Goal: Task Accomplishment & Management: Complete application form

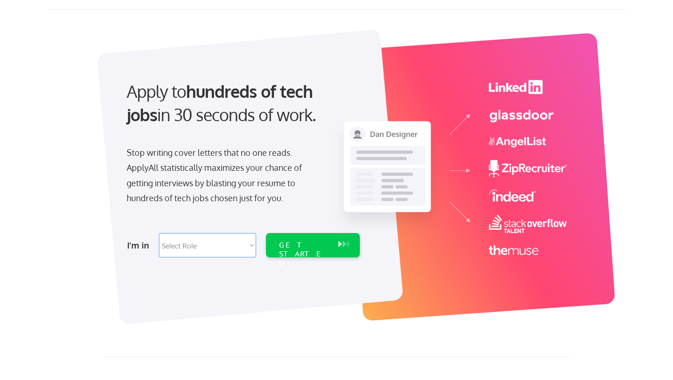
scroll to position [29, 0]
click at [243, 253] on select "Select Role Software Engineering Product Management Customer Success Sales UI/U…" at bounding box center [207, 244] width 97 height 24
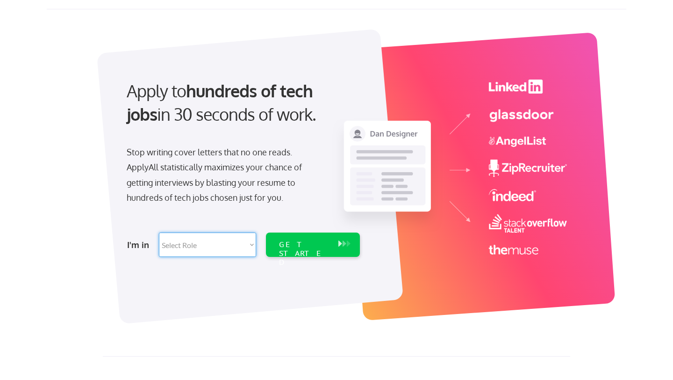
select select ""product""
click at [159, 232] on select "Select Role Software Engineering Product Management Customer Success Sales UI/U…" at bounding box center [207, 244] width 97 height 24
select select ""product""
click at [242, 242] on select "Select Role Software Engineering Product Management Customer Success Sales UI/U…" at bounding box center [207, 244] width 97 height 24
select select ""technical_project_program_mgmt""
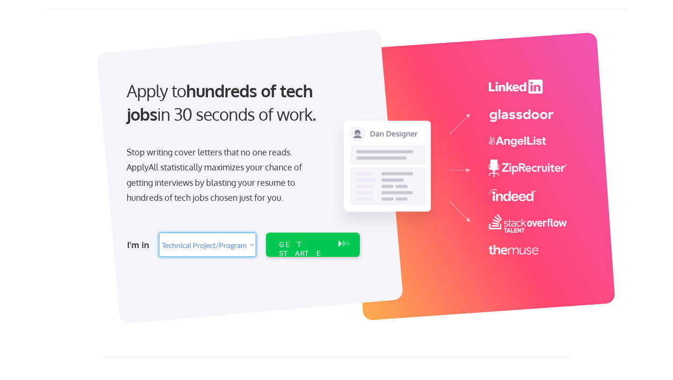
click at [159, 232] on select "Select Role Software Engineering Product Management Customer Success Sales UI/U…" at bounding box center [207, 244] width 97 height 24
select select ""technical_project_program_mgmt""
click at [308, 240] on div "GET STARTED" at bounding box center [304, 253] width 50 height 27
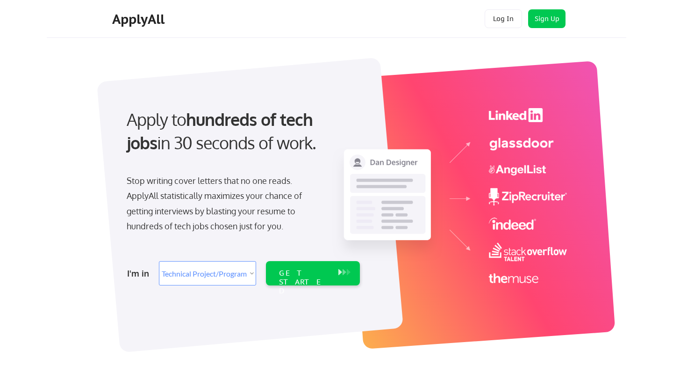
select select ""technical_project_program_mgmt""
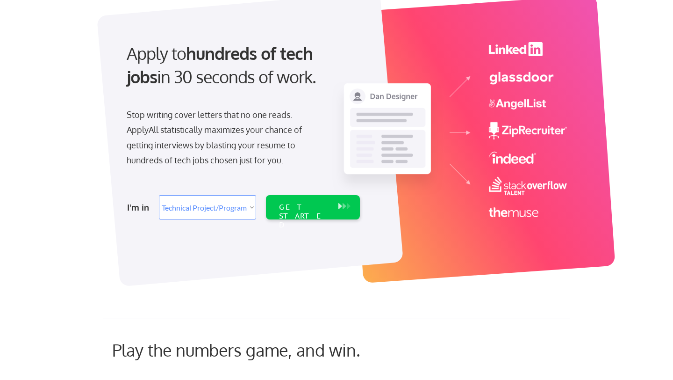
scroll to position [29, 0]
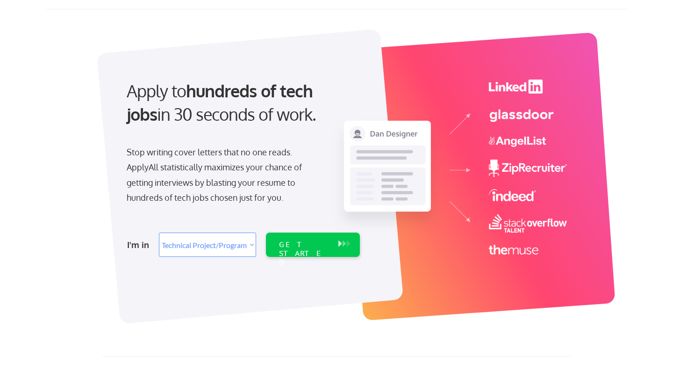
click at [192, 248] on select "Select Role Software Engineering Product Management Customer Success Sales UI/U…" at bounding box center [207, 244] width 97 height 24
select select ""product""
click at [159, 232] on select "Select Role Software Engineering Product Management Customer Success Sales UI/U…" at bounding box center [207, 244] width 97 height 24
select select ""product""
click at [309, 247] on div "GET STARTED" at bounding box center [304, 253] width 50 height 27
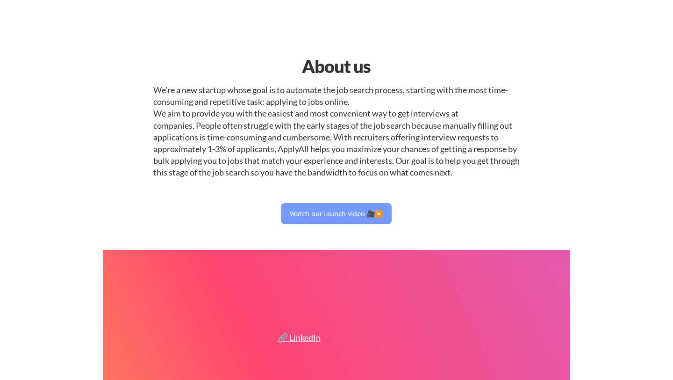
select select ""product""
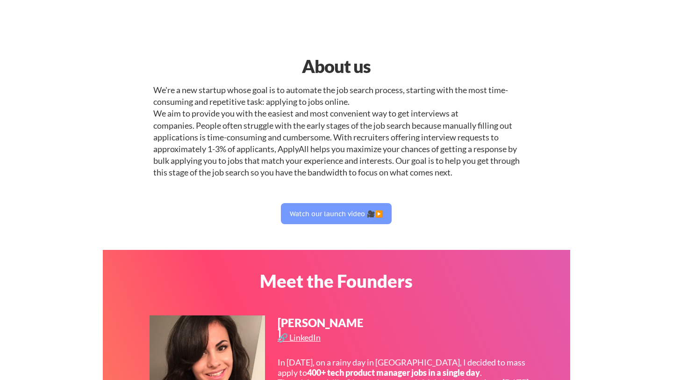
select select ""product""
